Goal: Information Seeking & Learning: Get advice/opinions

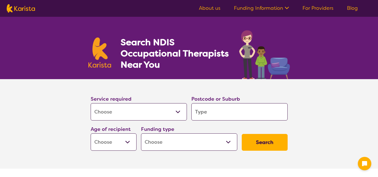
select select "[MEDICAL_DATA]"
click at [221, 108] on input "search" at bounding box center [239, 111] width 96 height 17
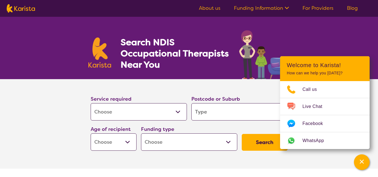
type input "2"
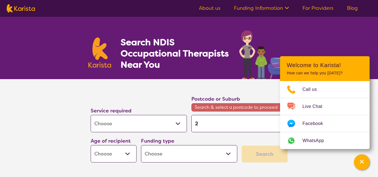
type input "28"
type input "288"
type input "2881"
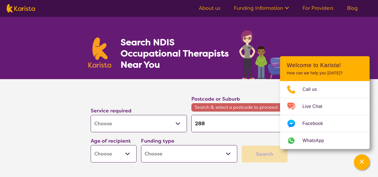
type input "2881"
type input "288"
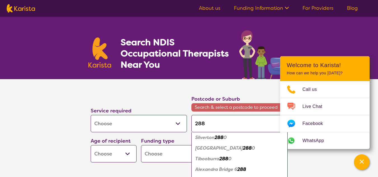
scroll to position [104, 0]
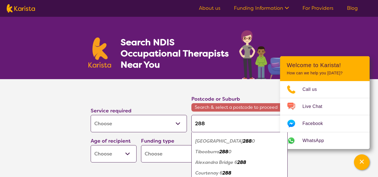
click at [207, 124] on input "288" at bounding box center [239, 123] width 96 height 17
type input "28"
type input "2"
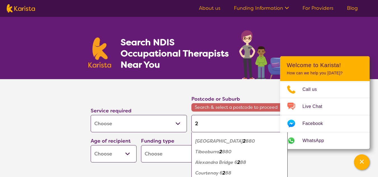
type input "22"
type input "228"
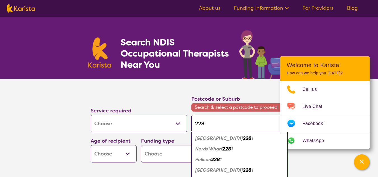
scroll to position [188, 0]
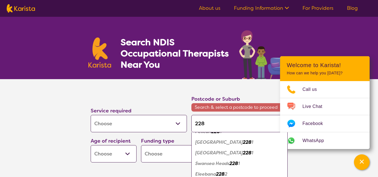
type input "2281"
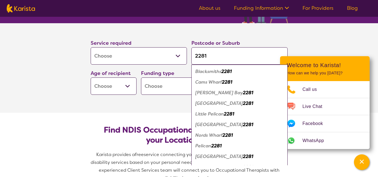
scroll to position [28, 0]
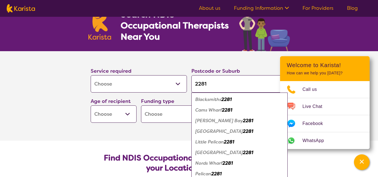
type input "228"
type input "22"
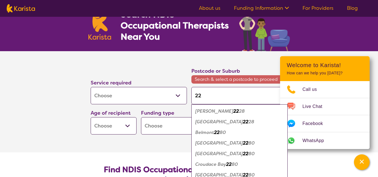
type input "221"
type input "2218"
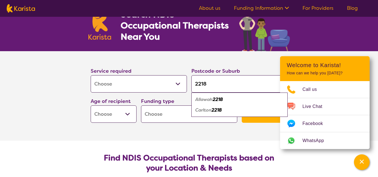
type input "2218"
click at [209, 108] on em "Carlton" at bounding box center [203, 110] width 16 height 6
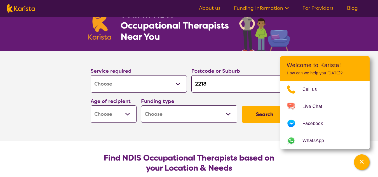
click at [150, 90] on select "Allied Health Assistant Assessment ([MEDICAL_DATA] or [MEDICAL_DATA]) Behaviour…" at bounding box center [139, 83] width 96 height 17
click at [110, 115] on select "Early Childhood - 0 to 9 Child - 10 to 11 Adolescent - 12 to 17 Adult - 18 to 6…" at bounding box center [114, 113] width 46 height 17
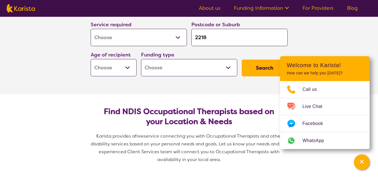
scroll to position [84, 0]
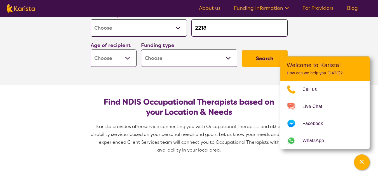
click at [113, 65] on select "Early Childhood - 0 to 9 Child - 10 to 11 Adolescent - 12 to 17 Adult - 18 to 6…" at bounding box center [114, 57] width 46 height 17
click at [201, 62] on select "Home Care Package (HCP) National Disability Insurance Scheme (NDIS) I don't know" at bounding box center [189, 57] width 96 height 17
select select "NDIS"
click at [141, 49] on select "Home Care Package (HCP) National Disability Insurance Scheme (NDIS) I don't know" at bounding box center [189, 57] width 96 height 17
select select "NDIS"
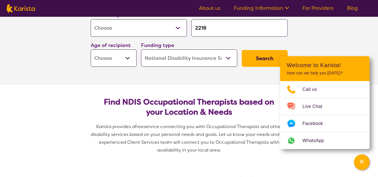
click at [256, 56] on button "Search" at bounding box center [265, 58] width 46 height 17
click at [121, 63] on select "Early Childhood - 0 to 9 Child - 10 to 11 Adolescent - 12 to 17 Adult - 18 to 6…" at bounding box center [114, 57] width 46 height 17
select select "AD"
click at [91, 49] on select "Early Childhood - 0 to 9 Child - 10 to 11 Adolescent - 12 to 17 Adult - 18 to 6…" at bounding box center [114, 57] width 46 height 17
select select "AD"
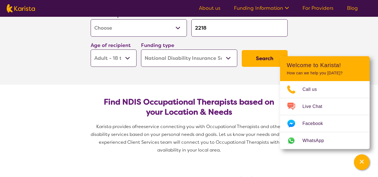
click at [254, 58] on button "Search" at bounding box center [265, 58] width 46 height 17
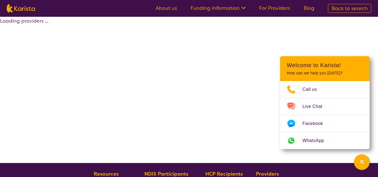
select select "by_score"
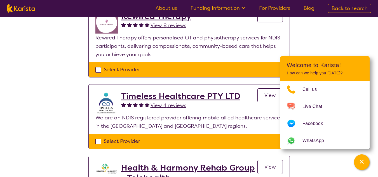
scroll to position [140, 0]
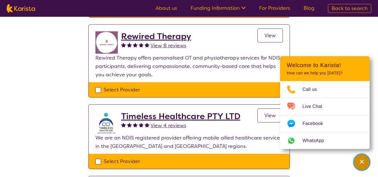
click at [368, 161] on button "Channel Menu" at bounding box center [362, 162] width 16 height 16
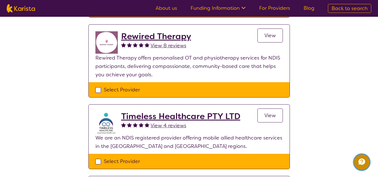
click at [365, 158] on icon "Channel Menu" at bounding box center [361, 161] width 11 height 11
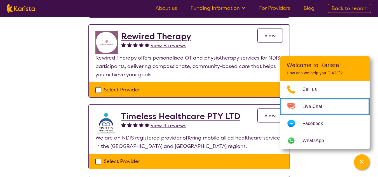
click at [322, 107] on span "Live Chat" at bounding box center [315, 106] width 27 height 8
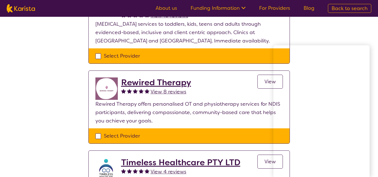
scroll to position [84, 0]
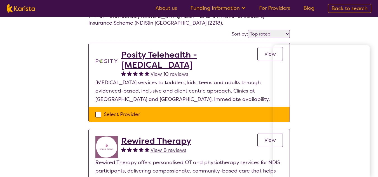
scroll to position [28, 0]
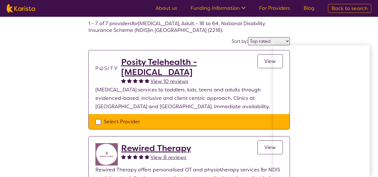
click at [141, 60] on h2 "Posity Telehealth - [MEDICAL_DATA]" at bounding box center [189, 67] width 136 height 20
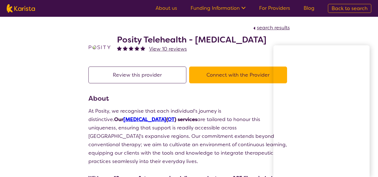
scroll to position [28, 0]
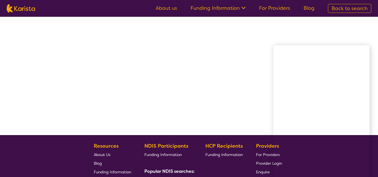
select select "by_score"
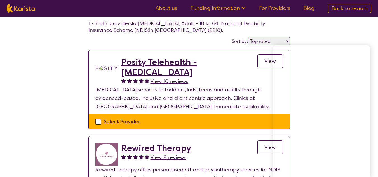
scroll to position [56, 0]
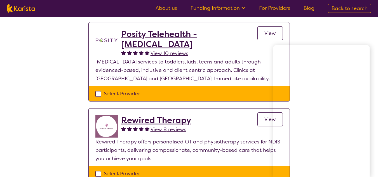
click at [155, 124] on h2 "Rewired Therapy" at bounding box center [156, 120] width 70 height 10
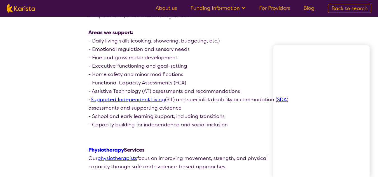
scroll to position [419, 0]
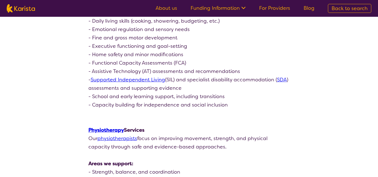
scroll to position [391, 0]
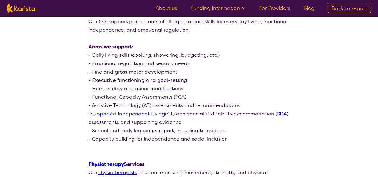
scroll to position [56, 0]
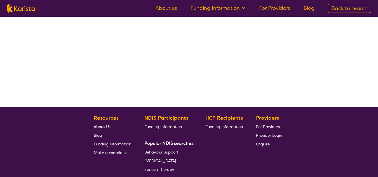
select select "by_score"
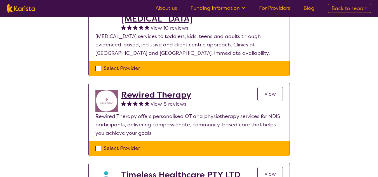
scroll to position [140, 0]
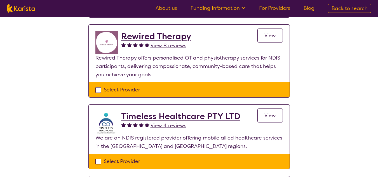
click at [176, 118] on h2 "Timeless Healthcare PTY LTD" at bounding box center [180, 116] width 119 height 10
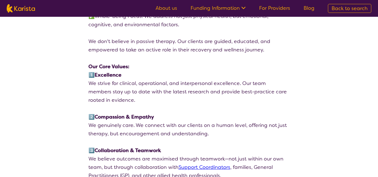
scroll to position [783, 0]
click at [341, 31] on div "search results Timeless Healthcare PTY LTD View 4 reviews Review this provider …" at bounding box center [189, 125] width 378 height 1783
click at [344, 39] on div "search results Timeless Healthcare PTY LTD View 4 reviews Review this provider …" at bounding box center [189, 125] width 378 height 1783
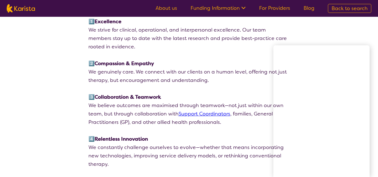
scroll to position [867, 0]
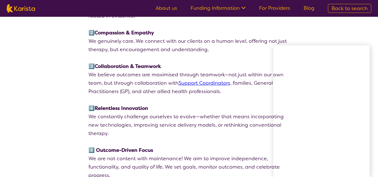
click at [345, 39] on div "search results Timeless Healthcare PTY LTD View 4 reviews Review this provider …" at bounding box center [189, 41] width 378 height 1783
click at [321, 41] on div "search results Timeless Healthcare PTY LTD View 4 reviews Review this provider …" at bounding box center [189, 41] width 378 height 1783
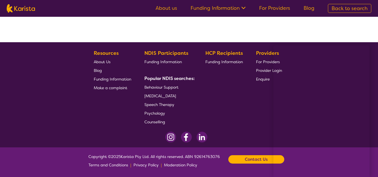
scroll to position [121, 0]
select select "by_score"
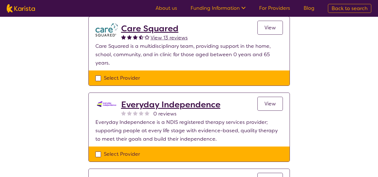
scroll to position [372, 0]
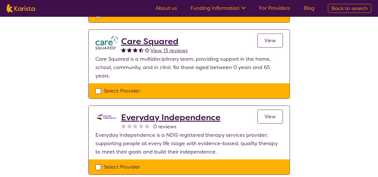
click at [194, 112] on h2 "Everyday Independence" at bounding box center [170, 117] width 99 height 10
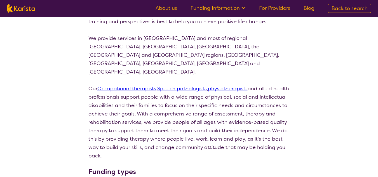
scroll to position [257, 0]
